Goal: Task Accomplishment & Management: Manage account settings

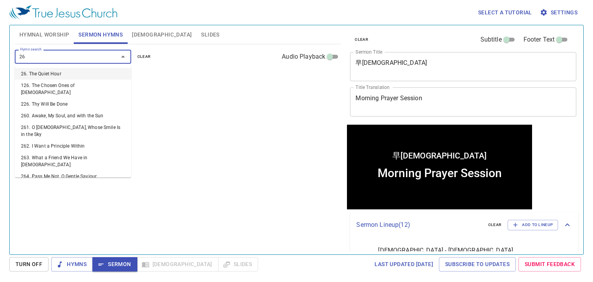
type input "264"
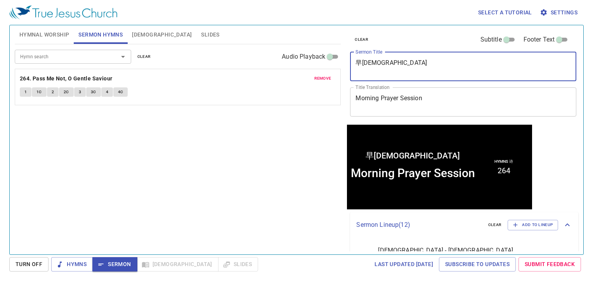
click at [394, 64] on textarea "早禱會" at bounding box center [462, 66] width 215 height 15
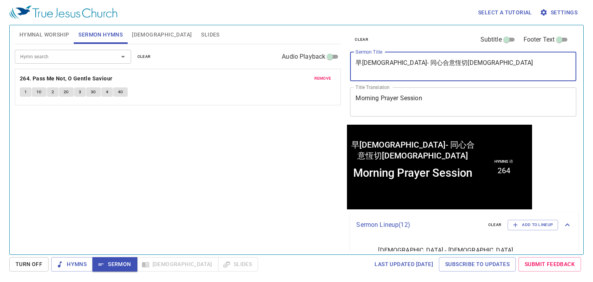
drag, startPoint x: 379, startPoint y: 61, endPoint x: 436, endPoint y: 65, distance: 56.4
click at [436, 65] on textarea "早禱會- 同心合意恆切禱告" at bounding box center [462, 66] width 215 height 15
paste textarea "切祷"
type textarea "早禱會- 同心合意恒切祷告"
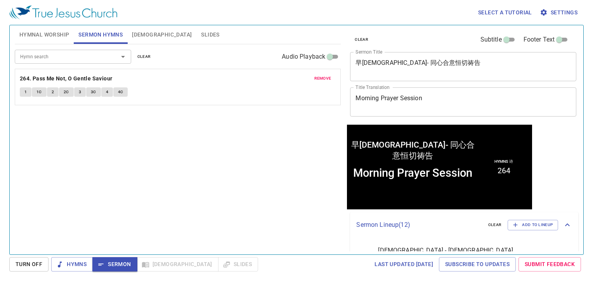
click at [425, 104] on textarea "Morning Prayer Session" at bounding box center [462, 101] width 215 height 15
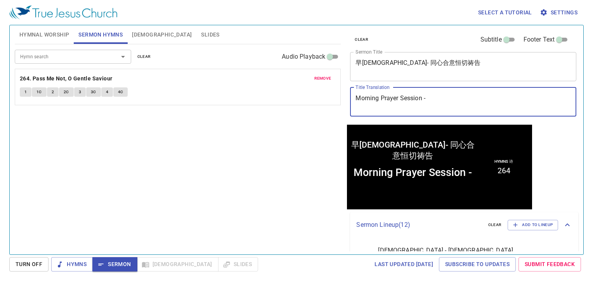
paste textarea "Pray with one accord and persevere"
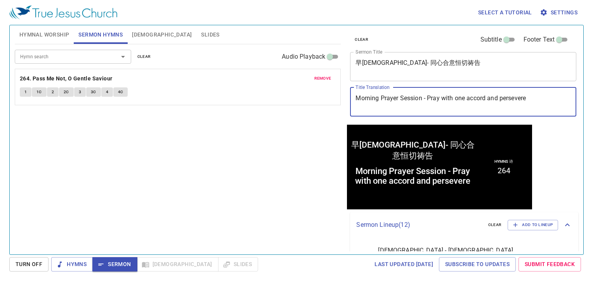
type textarea "Morning Prayer Session - Pray with one accord and persevere"
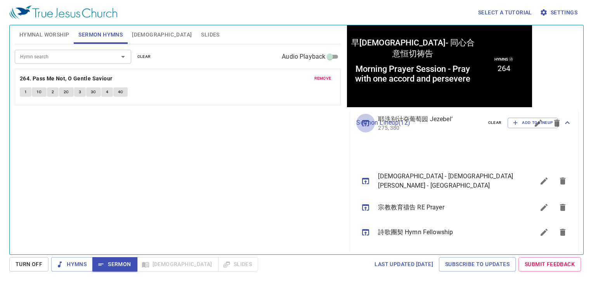
scroll to position [116, 0]
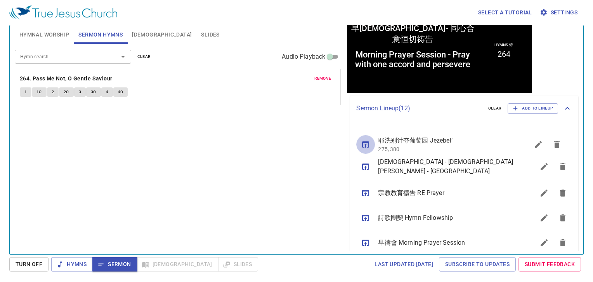
drag, startPoint x: 363, startPoint y: 171, endPoint x: 376, endPoint y: 142, distance: 32.1
click at [376, 142] on ul "真耶穌教會 - 奧克蘭 True Jesus Church - Auckland 宗教教育禱告 RE Prayer 詩歌團契 Hymn Fellowship …" at bounding box center [464, 284] width 228 height 326
click at [540, 139] on icon "sermon lineup list" at bounding box center [543, 138] width 7 height 7
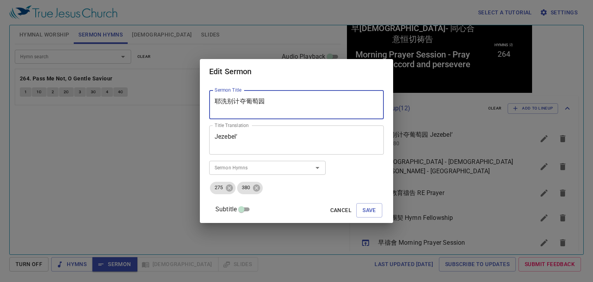
drag, startPoint x: 292, startPoint y: 105, endPoint x: 135, endPoint y: 95, distance: 157.0
click at [135, 95] on div "Edit Sermon Sermon Title 耶洗别计夺葡萄园 Sermon Title Title Translation Jezebel‘ Title…" at bounding box center [296, 141] width 593 height 282
type textarea "v"
drag, startPoint x: 300, startPoint y: 103, endPoint x: 163, endPoint y: 99, distance: 137.0
click at [163, 99] on div "Edit Sermon Sermon Title 信神賞賜尋求的人 (四) Sermon Title Title Translation Jezebel‘ T…" at bounding box center [296, 141] width 593 height 282
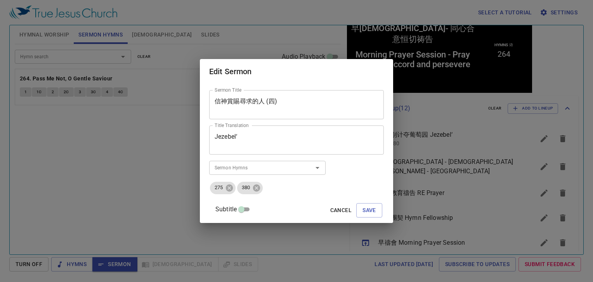
click at [278, 105] on textarea "信神賞賜尋求的人 (四)" at bounding box center [296, 104] width 164 height 15
drag, startPoint x: 295, startPoint y: 97, endPoint x: 195, endPoint y: 97, distance: 99.3
click at [195, 97] on div "Edit Sermon Sermon Title 信神賞賜尋求的人 (四) Sermon Title Title Translation Jezebel‘ T…" at bounding box center [296, 141] width 593 height 282
paste textarea "赐寻"
type textarea "信神赏赐寻求的人 (四)"
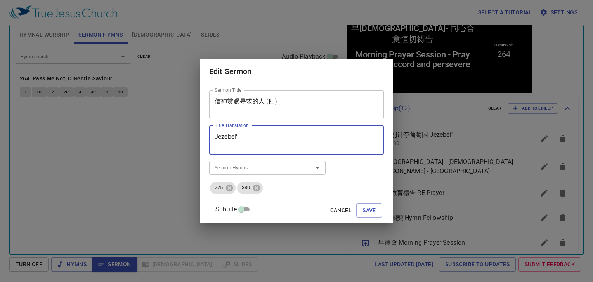
drag, startPoint x: 208, startPoint y: 134, endPoint x: 128, endPoint y: 137, distance: 80.3
click at [128, 137] on div "Edit Sermon Sermon Title 信神赏赐寻求的人 (四) Sermon Title Title Translation Jezebel‘ T…" at bounding box center [296, 141] width 593 height 282
type textarea "[DEMOGRAPHIC_DATA] Reward Those Who Seek Him (IV)"
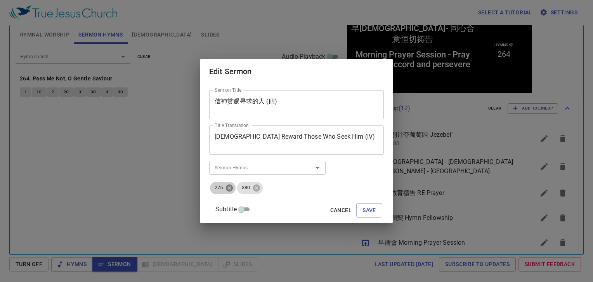
click at [233, 189] on icon at bounding box center [229, 187] width 9 height 9
click at [252, 189] on icon at bounding box center [256, 187] width 9 height 9
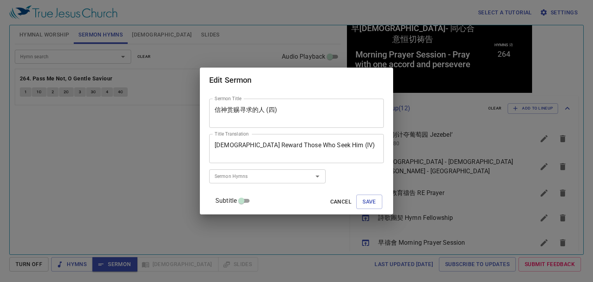
click at [234, 174] on input "Sermon Hymns" at bounding box center [255, 175] width 89 height 9
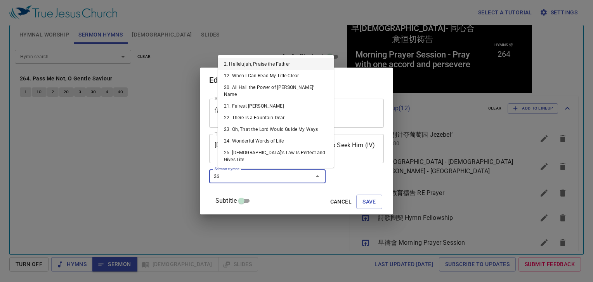
type input "264"
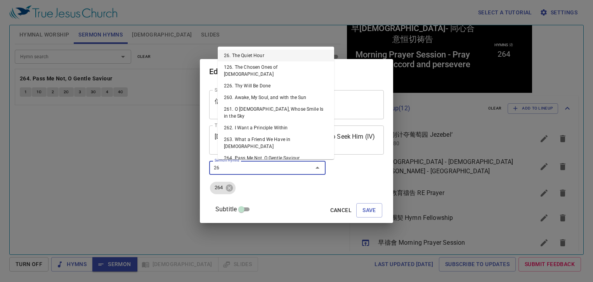
type input "265"
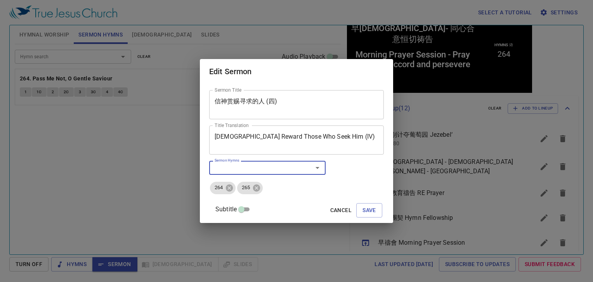
click at [251, 211] on input "Subtitle" at bounding box center [241, 210] width 28 height 9
checkbox input "true"
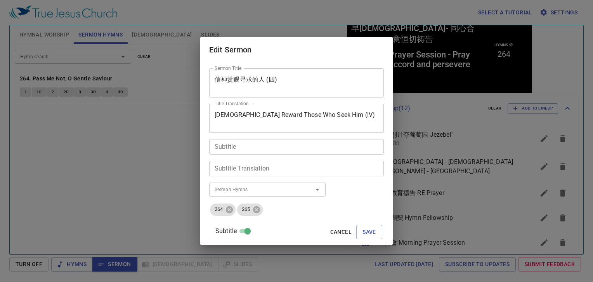
click at [265, 152] on div "Subtitle" at bounding box center [296, 147] width 175 height 16
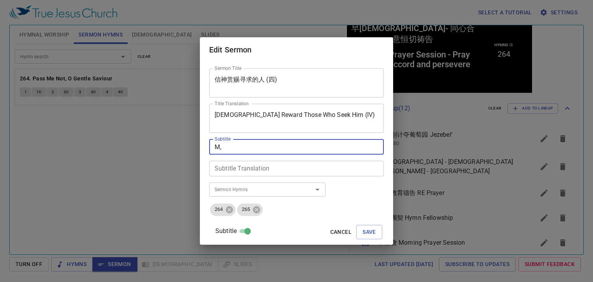
type textarea "M"
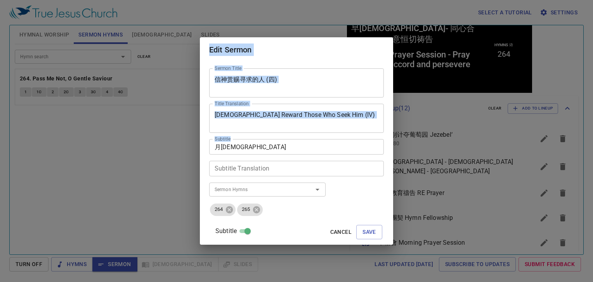
drag, startPoint x: 265, startPoint y: 152, endPoint x: 193, endPoint y: 149, distance: 71.4
click at [193, 149] on div "Edit Sermon Sermon Title 信神赏赐寻求的人 (四) Sermon Title Title Translation God Reward…" at bounding box center [296, 141] width 593 height 282
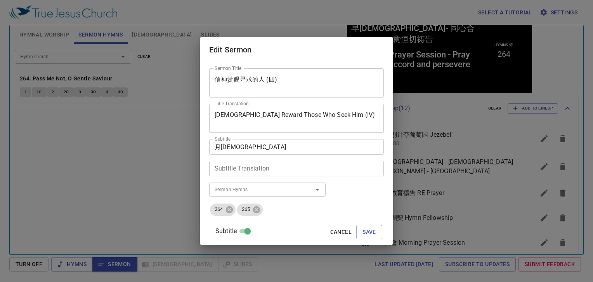
drag, startPoint x: 193, startPoint y: 149, endPoint x: 266, endPoint y: 147, distance: 72.9
click at [266, 147] on textarea "月佈道會" at bounding box center [296, 146] width 164 height 7
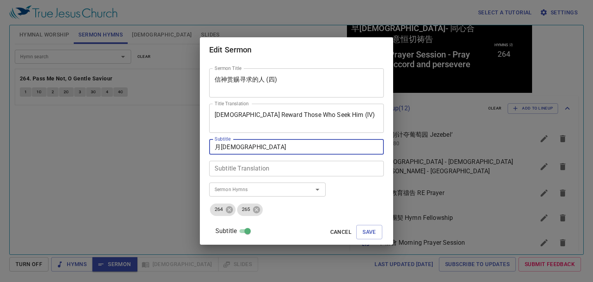
drag, startPoint x: 255, startPoint y: 148, endPoint x: 175, endPoint y: 138, distance: 80.5
click at [175, 138] on div "Edit Sermon Sermon Title 信神赏赐寻求的人 (四) Sermon Title Title Translation God Reward…" at bounding box center [296, 141] width 593 height 282
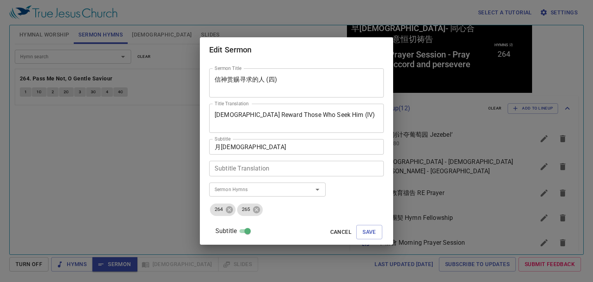
click at [251, 150] on div "月佈道會 Subtitle" at bounding box center [296, 147] width 175 height 16
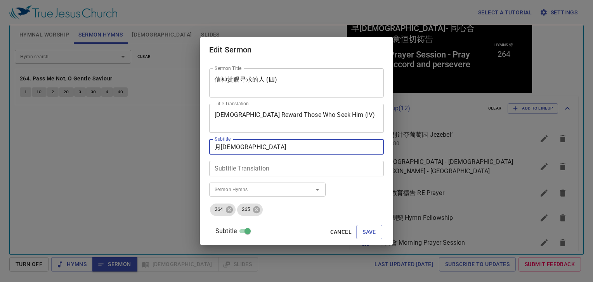
click at [251, 150] on div "月佈道會 Subtitle" at bounding box center [296, 147] width 175 height 16
paste textarea "布道会"
type textarea "月布道会 Monthly Evangelistic Service"
click at [362, 228] on span "Save" at bounding box center [369, 232] width 14 height 10
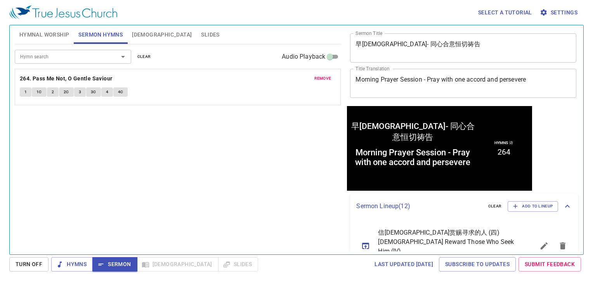
scroll to position [0, 0]
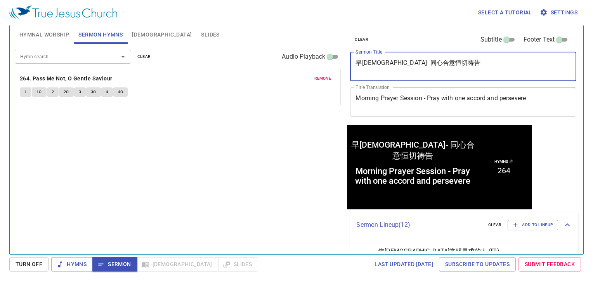
drag, startPoint x: 339, startPoint y: 58, endPoint x: 304, endPoint y: 57, distance: 34.9
click at [304, 57] on div "Hymnal Worship Sermon Hymns Bible Slides Hymn search Hymn search clear Audio Pl…" at bounding box center [296, 136] width 569 height 229
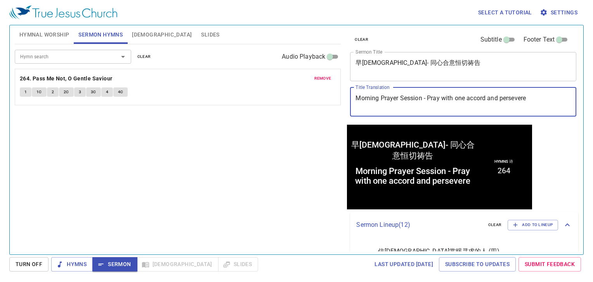
drag, startPoint x: 540, startPoint y: 102, endPoint x: 338, endPoint y: 99, distance: 201.7
click at [338, 99] on div "Hymnal Worship Sermon Hymns Bible Slides Hymn search Hymn search clear Audio Pl…" at bounding box center [296, 136] width 569 height 229
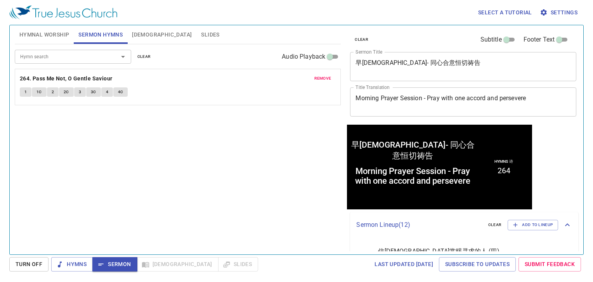
scroll to position [116, 0]
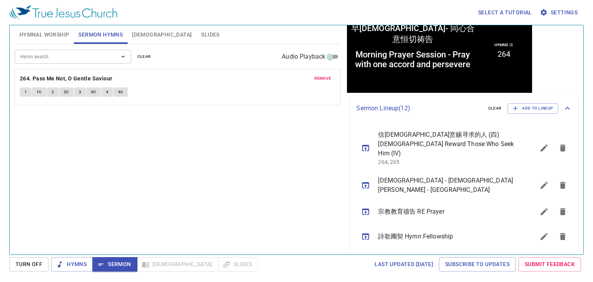
click at [363, 146] on icon "sermon lineup list" at bounding box center [365, 147] width 9 height 9
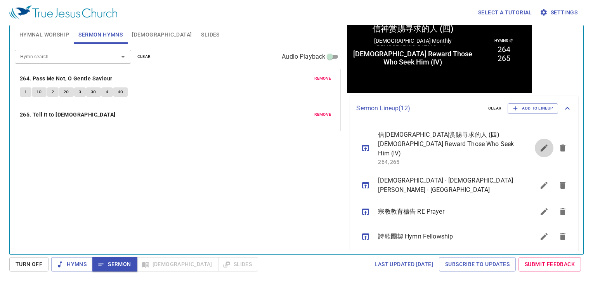
click at [540, 144] on icon "sermon lineup list" at bounding box center [543, 147] width 7 height 7
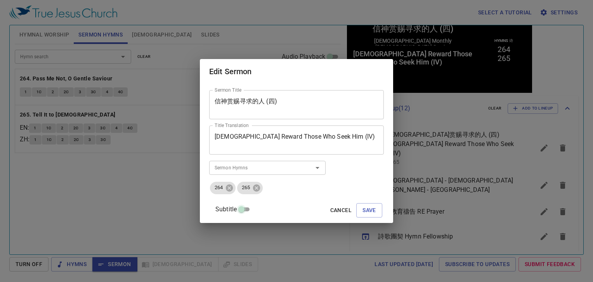
click at [251, 212] on input "Subtitle" at bounding box center [241, 210] width 28 height 9
checkbox input "true"
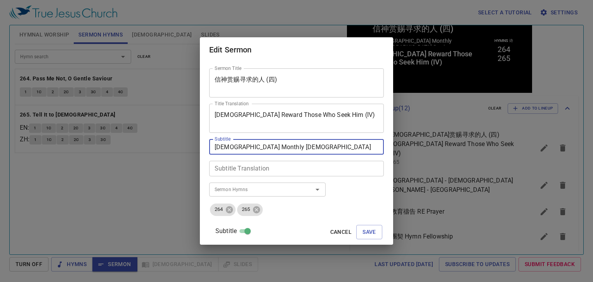
drag, startPoint x: 333, startPoint y: 148, endPoint x: 193, endPoint y: 145, distance: 140.0
click at [193, 145] on div "Edit Sermon Sermon Title 信神赏赐寻求的人 (四) Sermon Title Title Translation God Reward…" at bounding box center [296, 141] width 593 height 282
click at [253, 232] on input "Subtitle" at bounding box center [247, 232] width 28 height 9
checkbox input "false"
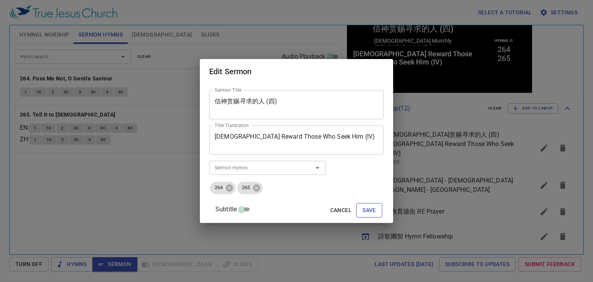
click at [362, 208] on span "Save" at bounding box center [369, 210] width 14 height 10
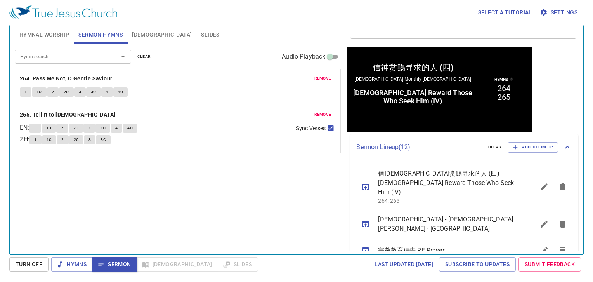
scroll to position [0, 0]
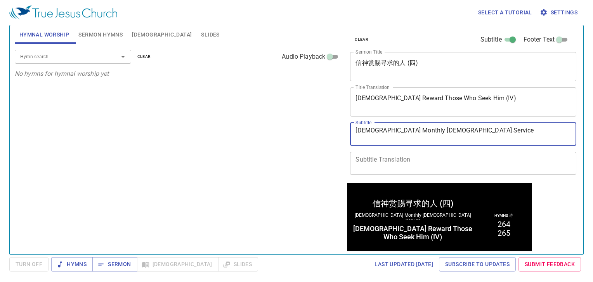
drag, startPoint x: 479, startPoint y: 129, endPoint x: 336, endPoint y: 124, distance: 143.2
click at [336, 124] on div "Hymnal Worship Sermon Hymns Bible Slides Hymn search Hymn search clear Audio Pl…" at bounding box center [296, 136] width 569 height 229
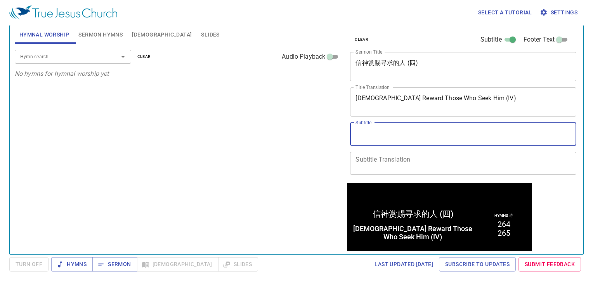
click at [556, 41] on input "Footer Text" at bounding box center [559, 40] width 28 height 9
checkbox input "true"
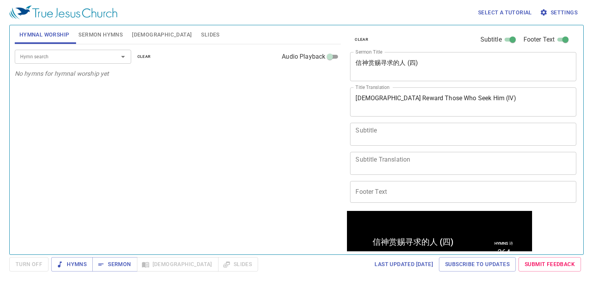
click at [395, 190] on input "Footer Text" at bounding box center [463, 192] width 226 height 22
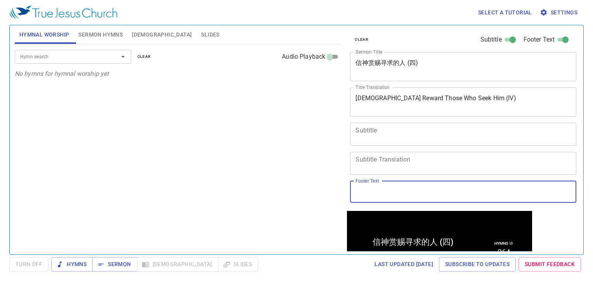
paste input "[DEMOGRAPHIC_DATA] Monthly [DEMOGRAPHIC_DATA] Service"
type input "[DEMOGRAPHIC_DATA] Monthly [DEMOGRAPHIC_DATA] Service"
click at [285, 171] on div "Hymn search Hymn search clear Audio Playback No hymns for hymnal worship yet" at bounding box center [178, 145] width 326 height 203
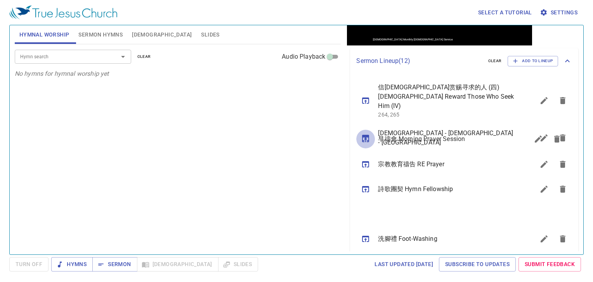
scroll to position [194, 0]
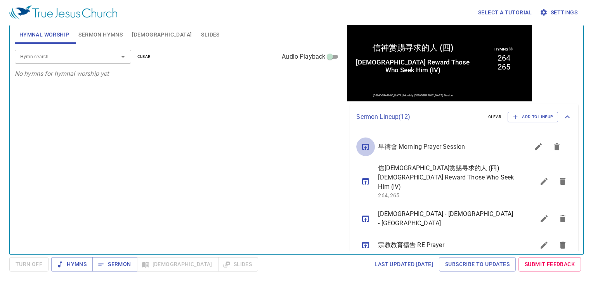
drag, startPoint x: 367, startPoint y: 145, endPoint x: 362, endPoint y: 146, distance: 4.5
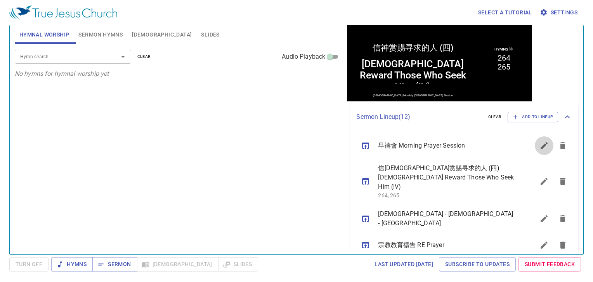
click at [540, 147] on icon "sermon lineup list" at bounding box center [543, 145] width 7 height 7
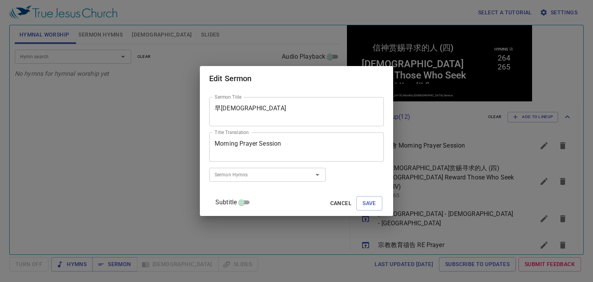
click at [291, 109] on textarea "早禱會" at bounding box center [296, 111] width 164 height 15
click at [274, 105] on textarea "早禱會-" at bounding box center [296, 111] width 164 height 15
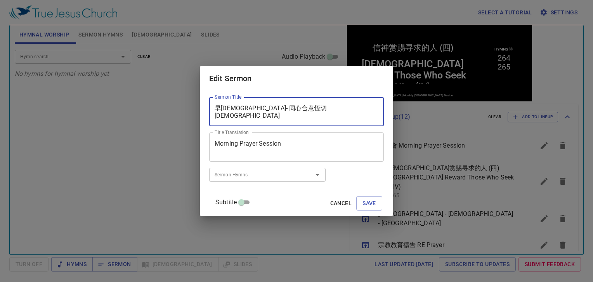
drag, startPoint x: 304, startPoint y: 106, endPoint x: 137, endPoint y: 97, distance: 167.4
click at [137, 97] on div "Edit Sermon Sermon Title 早禱會- 同心合意恆切禱告 Sermon Title Title Translation Morning P…" at bounding box center [296, 141] width 593 height 282
click at [310, 111] on textarea "早禱會- 同心合意恆切禱告" at bounding box center [296, 111] width 164 height 15
paste textarea "会- 同心合意恒切祷"
type textarea "早祷会- 同心合意恒切祷告"
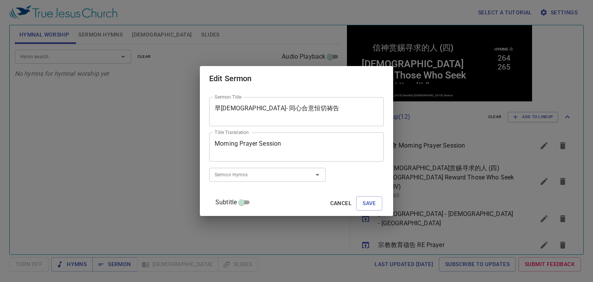
click at [306, 141] on textarea "Morning Prayer Session" at bounding box center [296, 147] width 164 height 15
paste textarea "Pray with one accord"
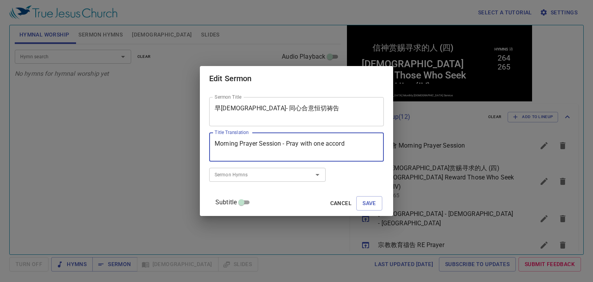
type textarea "Morning Prayer Session - Pray with one accord"
click at [279, 175] on input "Sermon Hymns" at bounding box center [255, 174] width 89 height 9
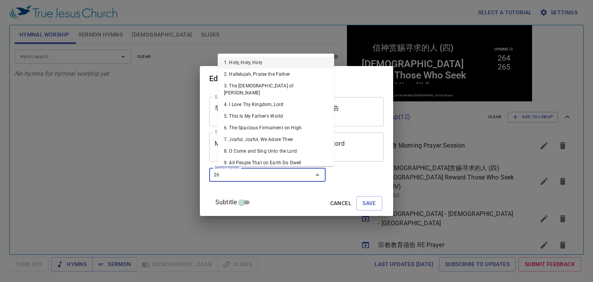
type input "264"
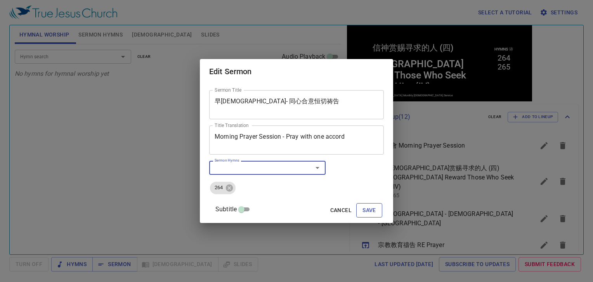
click at [369, 213] on button "Save" at bounding box center [369, 210] width 26 height 14
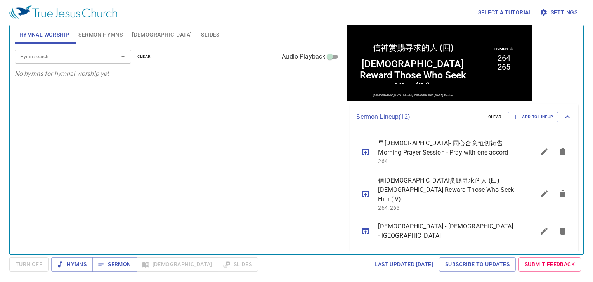
click at [365, 152] on icon "sermon lineup list" at bounding box center [365, 152] width 7 height 6
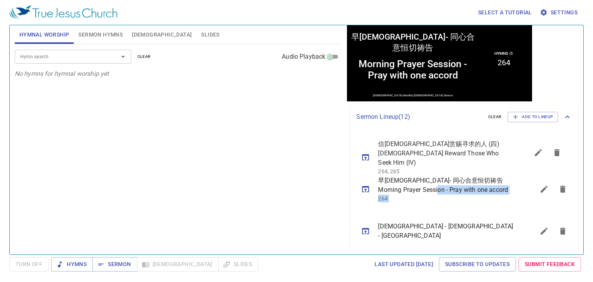
drag, startPoint x: 431, startPoint y: 191, endPoint x: 436, endPoint y: 152, distance: 39.4
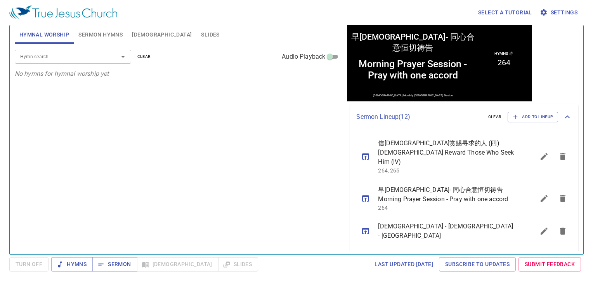
click at [273, 160] on div "Hymn search Hymn search clear Audio Playback No hymns for hymnal worship yet" at bounding box center [178, 145] width 326 height 203
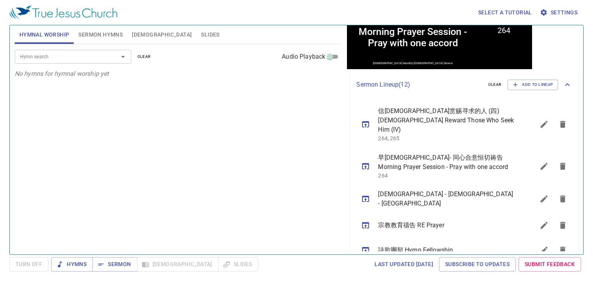
scroll to position [155, 0]
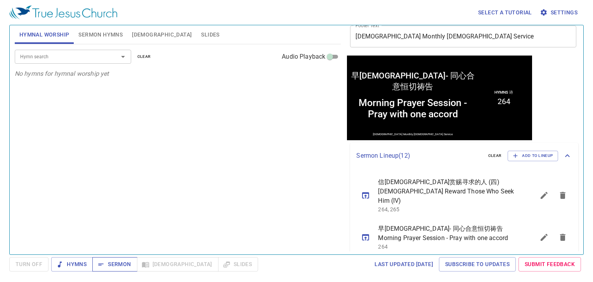
click at [123, 263] on span "Sermon" at bounding box center [115, 264] width 32 height 10
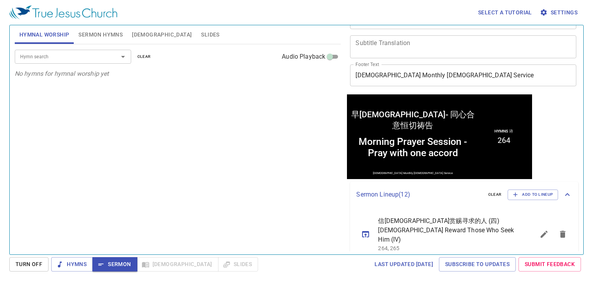
scroll to position [194, 0]
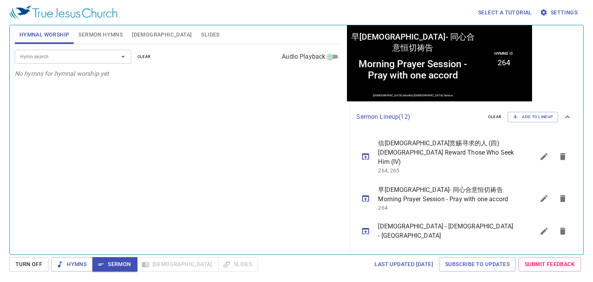
click at [539, 153] on icon "sermon lineup list" at bounding box center [543, 156] width 9 height 9
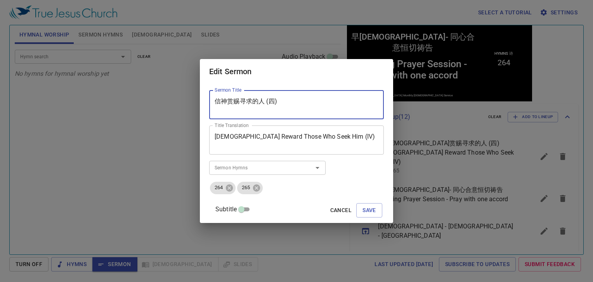
drag, startPoint x: 303, startPoint y: 100, endPoint x: 137, endPoint y: 95, distance: 165.7
click at [137, 95] on div "Edit Sermon Sermon Title 信神赏赐寻求的人 (四) Sermon Title Title Translation God Reward…" at bounding box center [296, 141] width 593 height 282
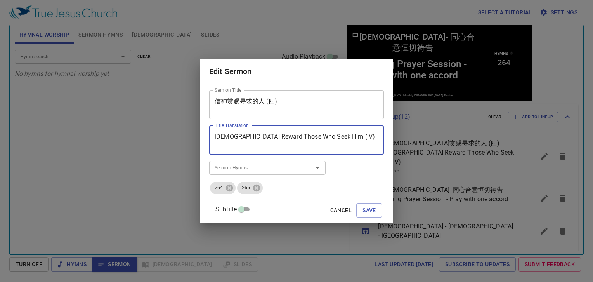
drag, startPoint x: 341, startPoint y: 137, endPoint x: 197, endPoint y: 128, distance: 143.8
click at [197, 128] on div "Edit Sermon Sermon Title 信神赏赐寻求的人 (四) Sermon Title Title Translation God Reward…" at bounding box center [296, 141] width 593 height 282
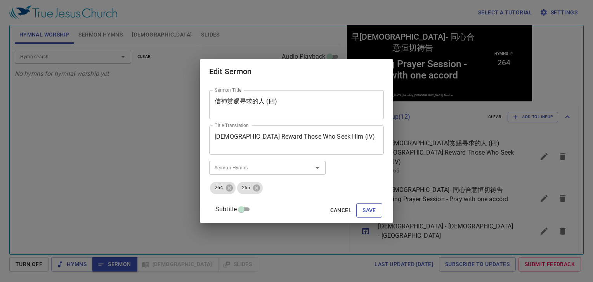
click at [363, 206] on span "Save" at bounding box center [369, 210] width 14 height 10
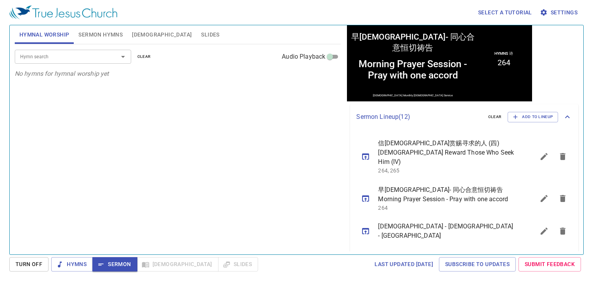
click at [88, 35] on span "Sermon Hymns" at bounding box center [100, 35] width 44 height 10
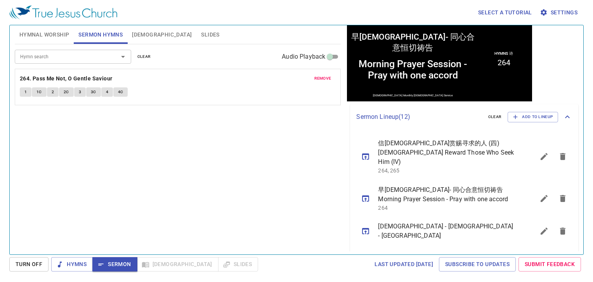
click at [44, 33] on span "Hymnal Worship" at bounding box center [44, 35] width 50 height 10
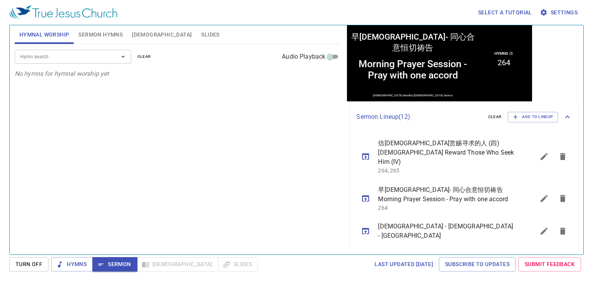
click at [87, 50] on div "Hymn search" at bounding box center [73, 57] width 116 height 14
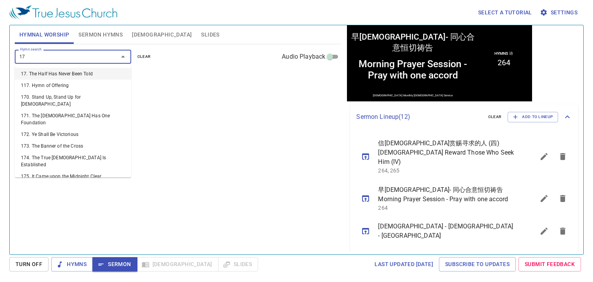
type input "176"
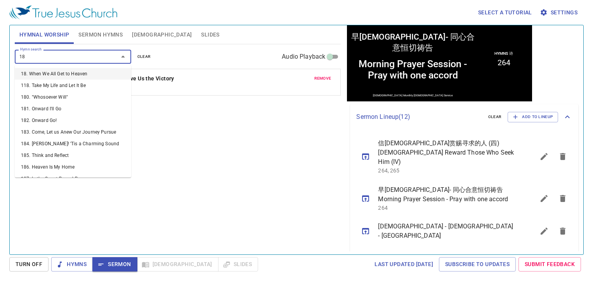
type input "180"
type input "187"
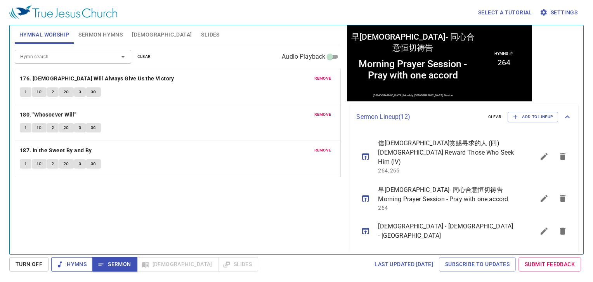
click at [69, 265] on span "Hymns" at bounding box center [71, 264] width 29 height 10
click at [99, 76] on b "176. God Will Always Give Us the Victory" at bounding box center [97, 79] width 154 height 10
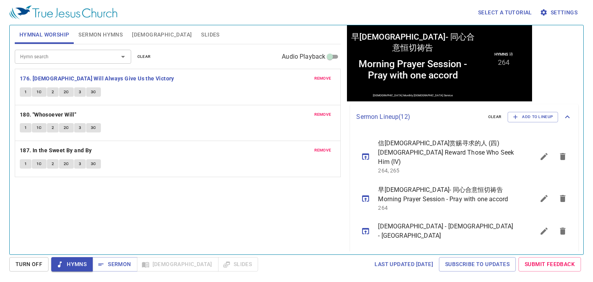
drag, startPoint x: 21, startPoint y: 90, endPoint x: 28, endPoint y: 92, distance: 7.6
click at [21, 90] on button "1" at bounding box center [26, 91] width 12 height 9
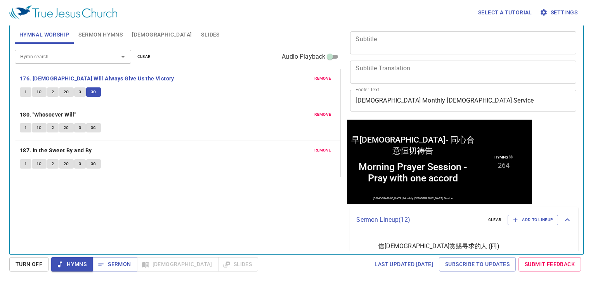
scroll to position [130, 0]
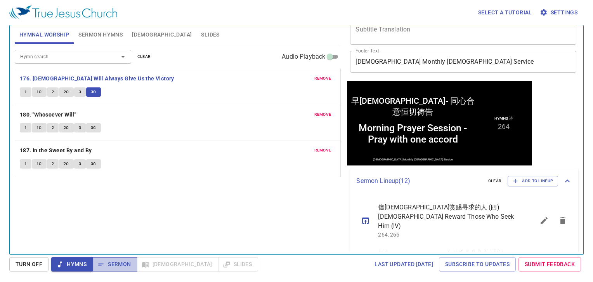
click at [115, 262] on span "Sermon" at bounding box center [115, 264] width 32 height 10
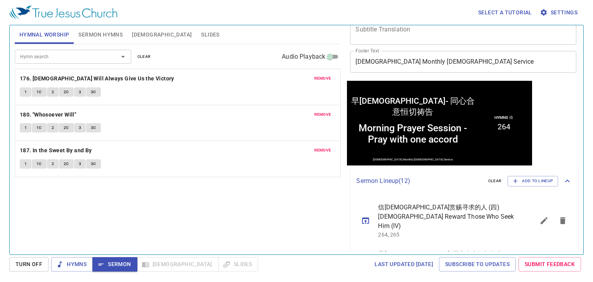
click at [104, 31] on span "Sermon Hymns" at bounding box center [100, 35] width 44 height 10
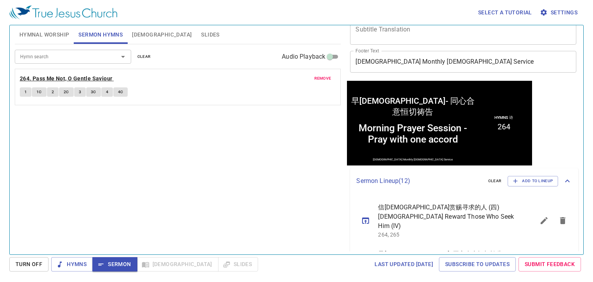
click at [73, 78] on b "264. Pass Me Not, O Gentle Saviour" at bounding box center [66, 79] width 93 height 10
click at [26, 92] on span "1" at bounding box center [25, 91] width 2 height 7
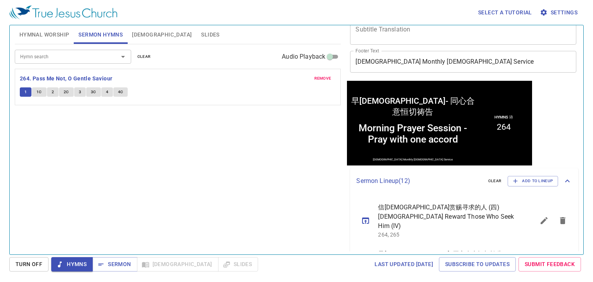
scroll to position [14, 0]
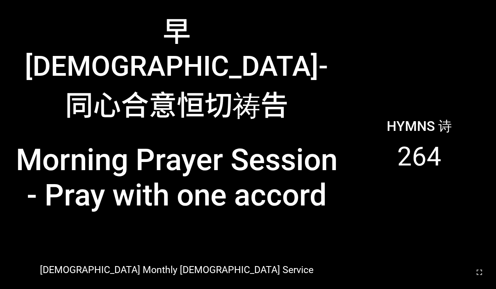
click at [496, 288] on div at bounding box center [248, 272] width 496 height 33
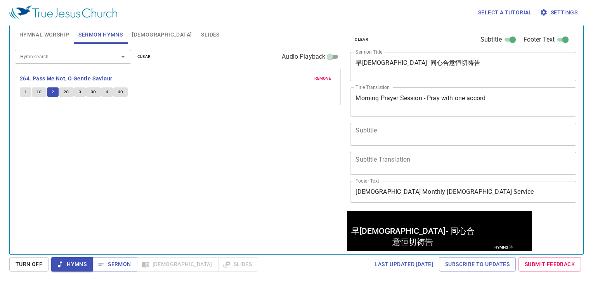
scroll to position [0, 0]
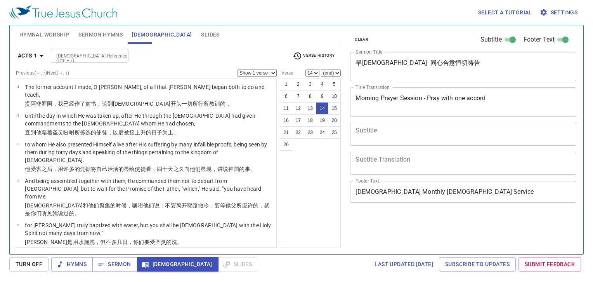
select select "14"
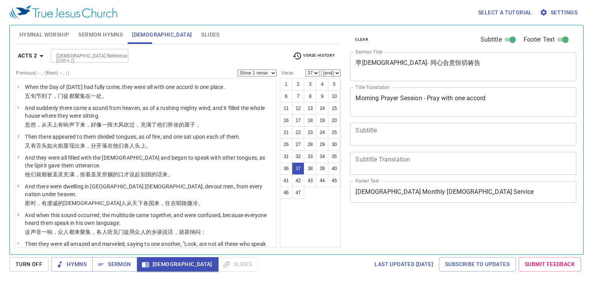
select select "37"
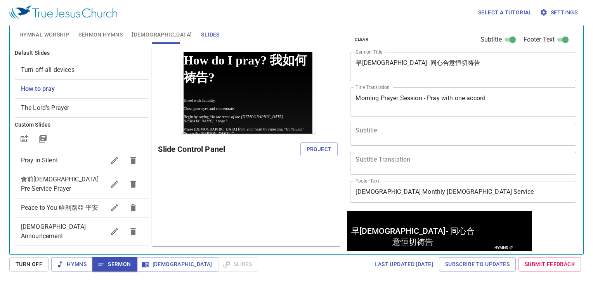
scroll to position [0, 0]
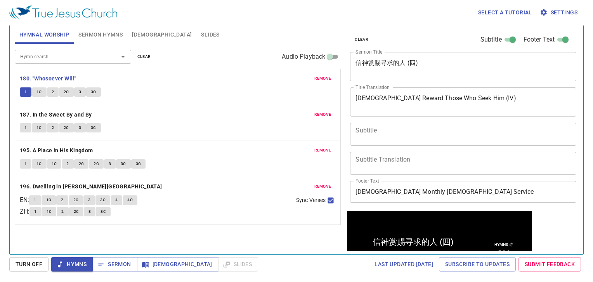
scroll to position [0, 0]
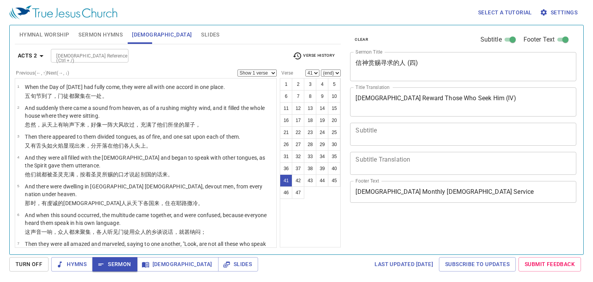
select select "41"
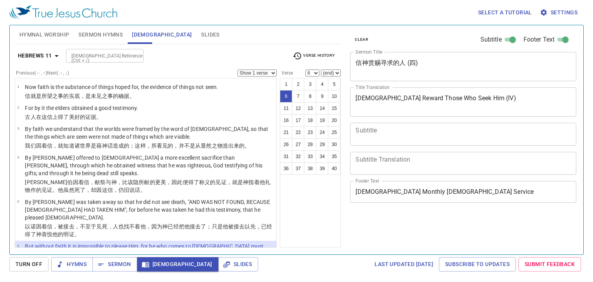
select select "6"
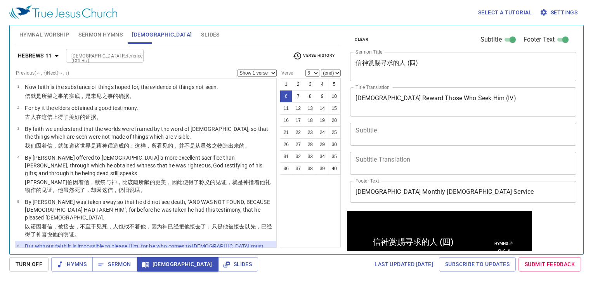
scroll to position [0, 0]
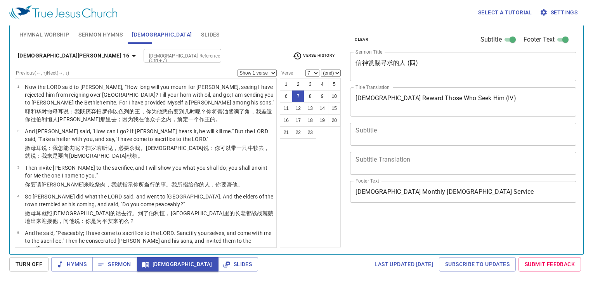
select select "7"
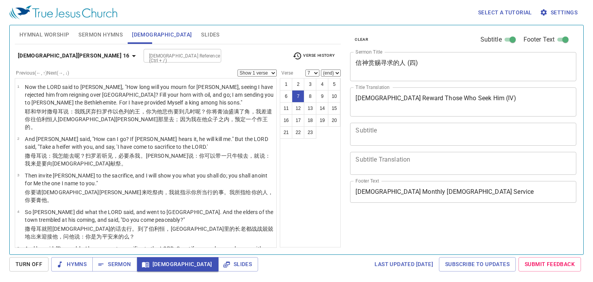
select select "7"
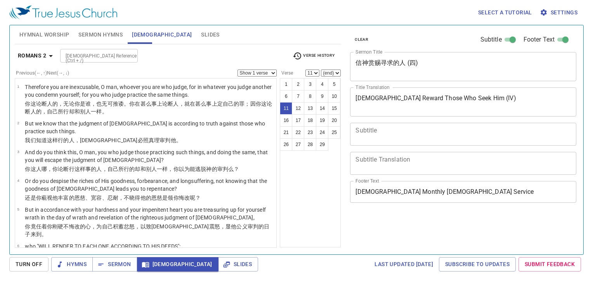
select select "11"
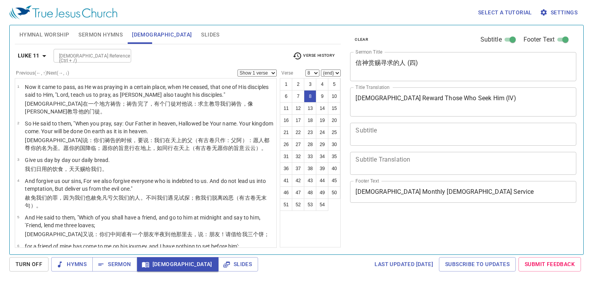
select select "8"
select select "9"
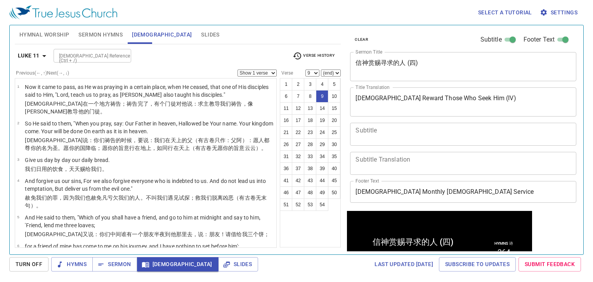
scroll to position [0, 0]
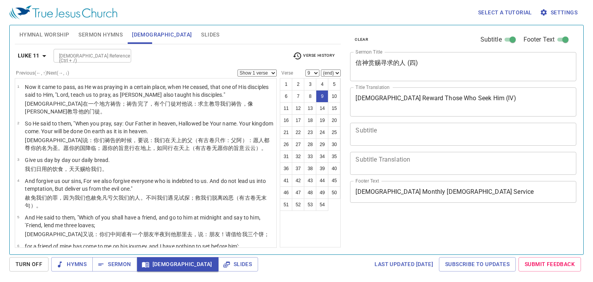
select select "9"
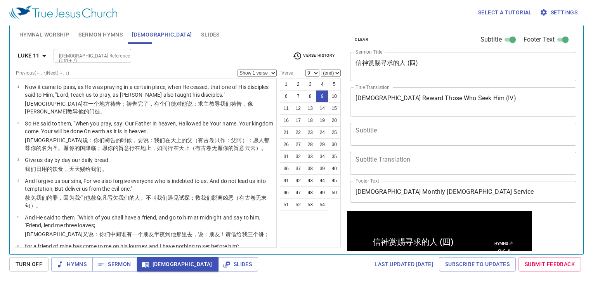
scroll to position [0, 0]
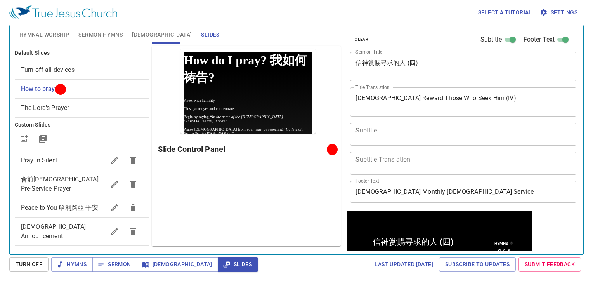
scroll to position [0, 0]
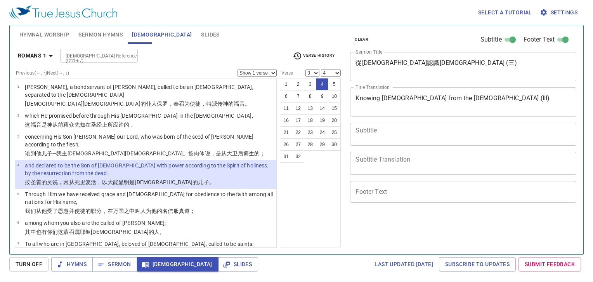
select select "3"
select select "4"
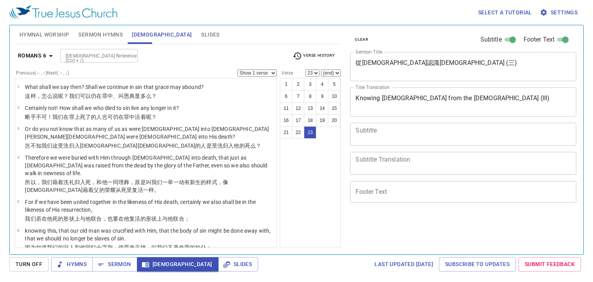
select select "23"
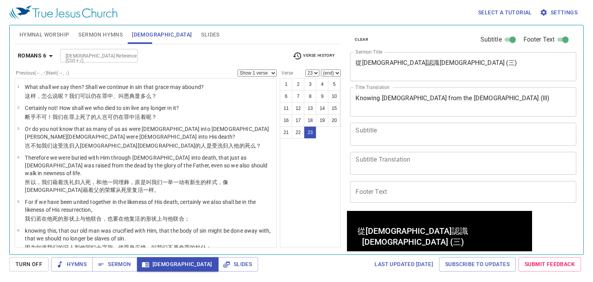
scroll to position [0, 0]
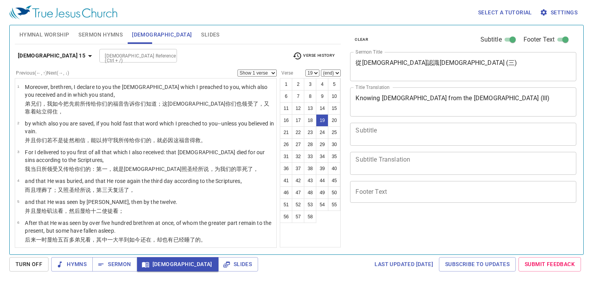
select select "19"
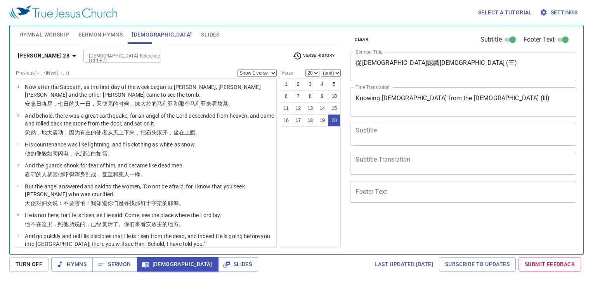
select select "20"
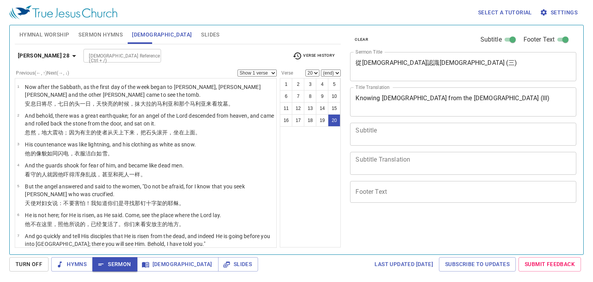
select select "20"
